Goal: Information Seeking & Learning: Learn about a topic

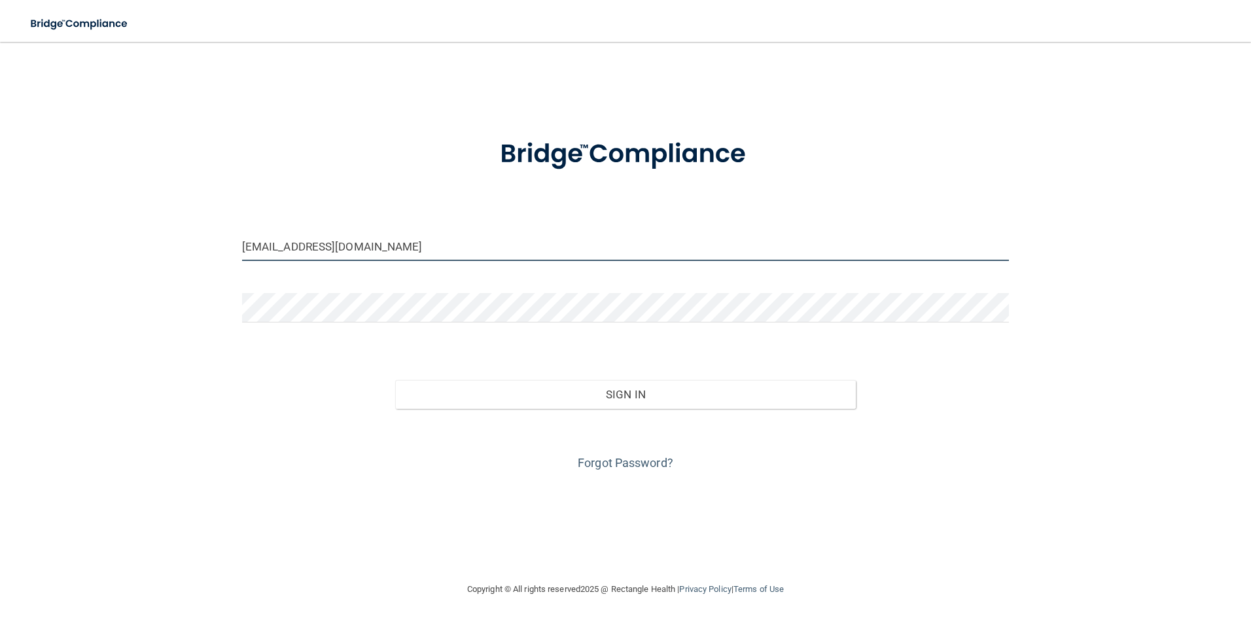
click at [449, 248] on input "[EMAIL_ADDRESS][DOMAIN_NAME]" at bounding box center [625, 246] width 767 height 29
click at [444, 246] on input "[EMAIL_ADDRESS][DOMAIN_NAME]" at bounding box center [625, 246] width 767 height 29
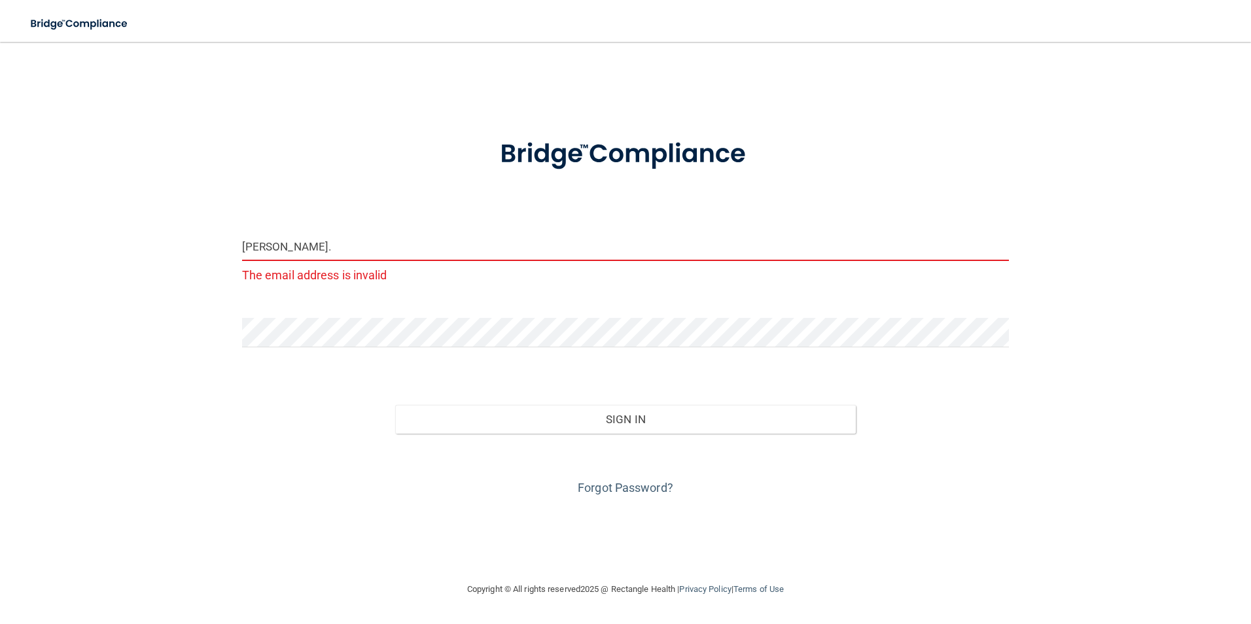
click at [444, 246] on input "[PERSON_NAME]." at bounding box center [625, 246] width 767 height 29
click at [453, 250] on input "[PERSON_NAME]." at bounding box center [625, 246] width 767 height 29
click at [413, 250] on input "[PERSON_NAME]." at bounding box center [625, 246] width 767 height 29
type input "[PERSON_NAME][EMAIL_ADDRESS][DOMAIN_NAME]"
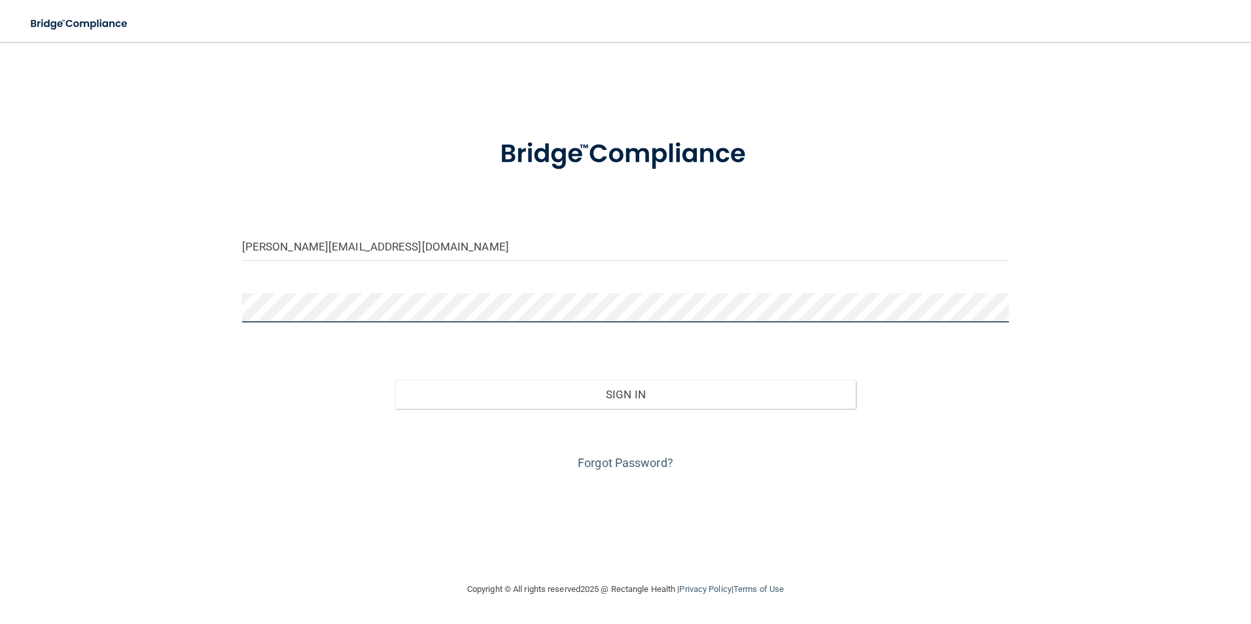
click at [395, 380] on button "Sign In" at bounding box center [625, 394] width 461 height 29
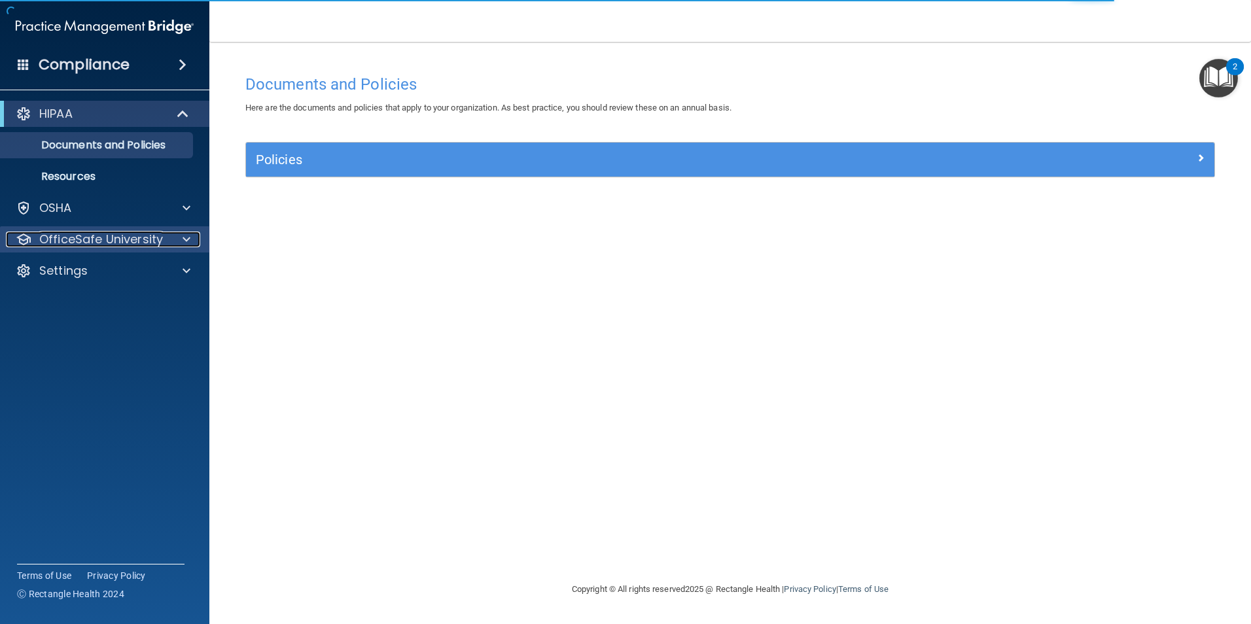
click at [121, 238] on p "OfficeSafe University" at bounding box center [101, 240] width 124 height 16
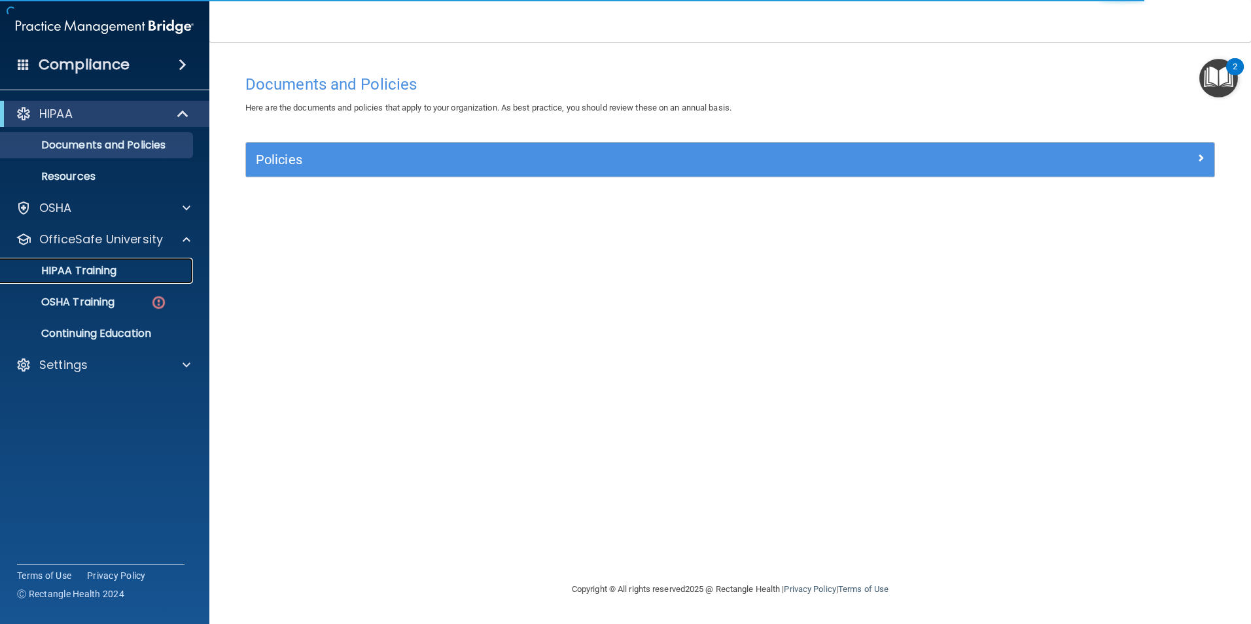
click at [122, 276] on div "HIPAA Training" at bounding box center [98, 270] width 179 height 13
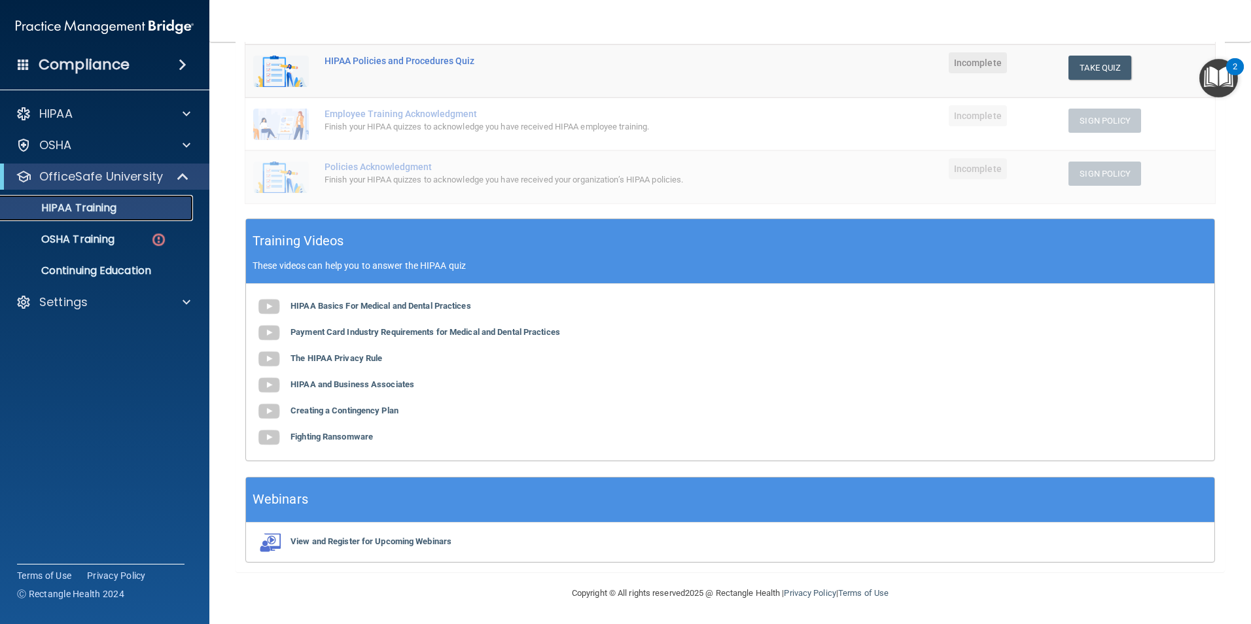
scroll to position [306, 0]
click at [430, 302] on b "HIPAA Basics For Medical and Dental Practices" at bounding box center [380, 305] width 181 height 10
